Goal: Find specific fact: Find contact information

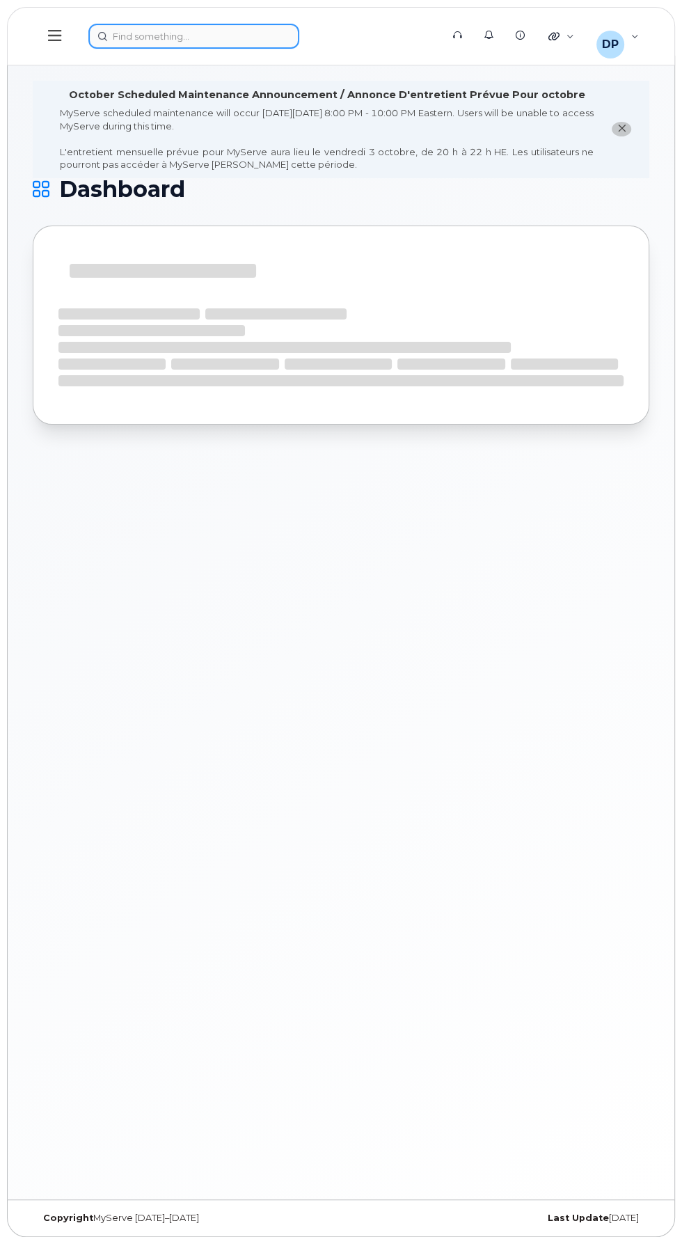
click at [205, 38] on div at bounding box center [260, 36] width 344 height 25
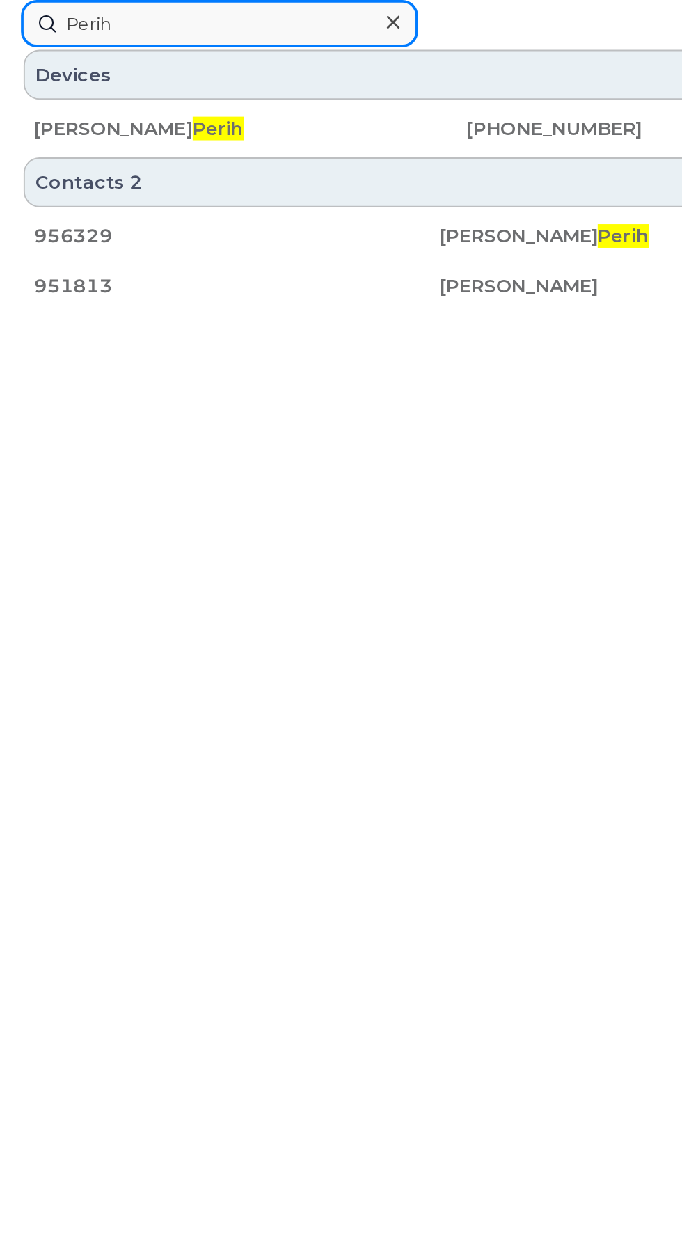
type input "Perih"
click at [186, 69] on div "[PHONE_NUMBER]" at bounding box center [260, 68] width 161 height 14
